Goal: Task Accomplishment & Management: Use online tool/utility

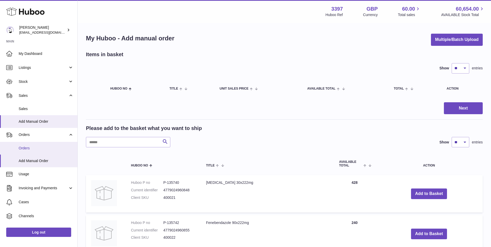
click at [36, 149] on span "Orders" at bounding box center [46, 148] width 55 height 5
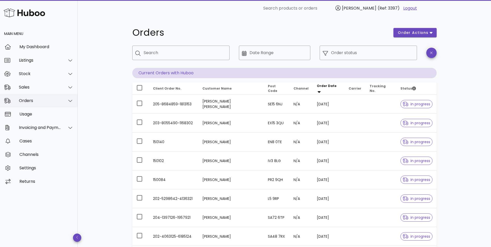
click at [27, 103] on div "Orders" at bounding box center [39, 100] width 78 height 13
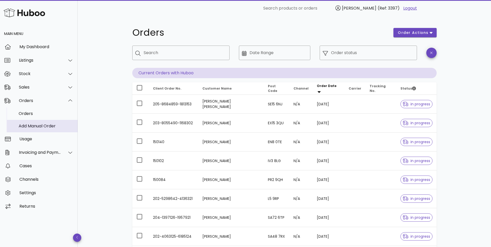
click at [30, 125] on div "Add Manual Order" at bounding box center [46, 125] width 55 height 5
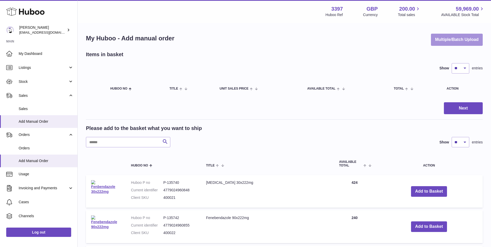
click at [441, 37] on button "Multiple/Batch Upload" at bounding box center [457, 40] width 52 height 12
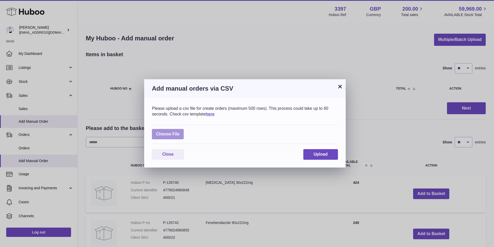
click at [174, 131] on label at bounding box center [168, 134] width 32 height 11
click at [180, 131] on input "file" at bounding box center [180, 131] width 0 height 0
type input "**********"
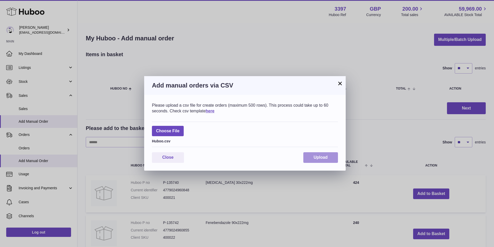
click at [315, 158] on span "Upload" at bounding box center [321, 157] width 14 height 4
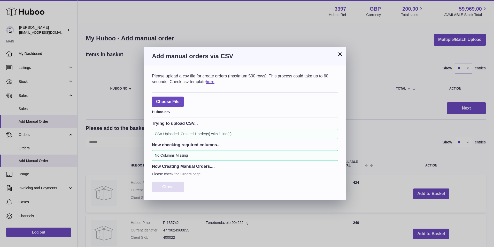
click at [173, 187] on span "Close" at bounding box center [167, 186] width 11 height 4
